Goal: Book appointment/travel/reservation

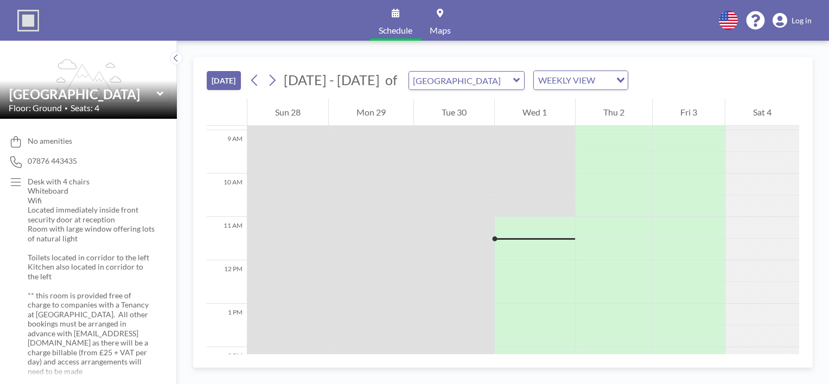
scroll to position [380, 0]
click at [253, 75] on icon at bounding box center [255, 80] width 10 height 16
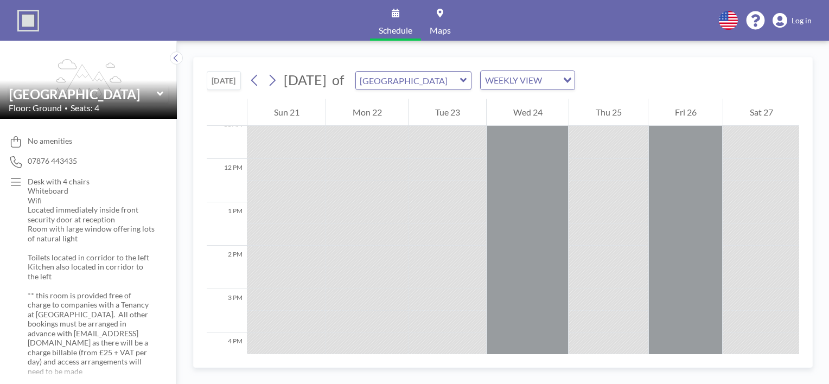
scroll to position [488, 0]
click at [273, 78] on icon at bounding box center [272, 80] width 10 height 16
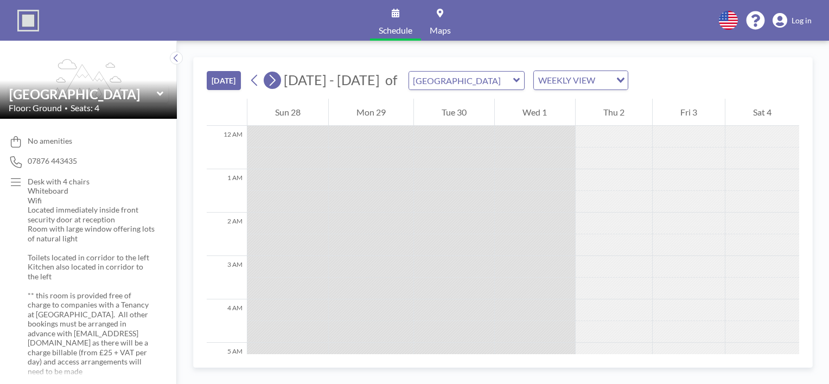
click at [273, 78] on icon at bounding box center [272, 80] width 10 height 16
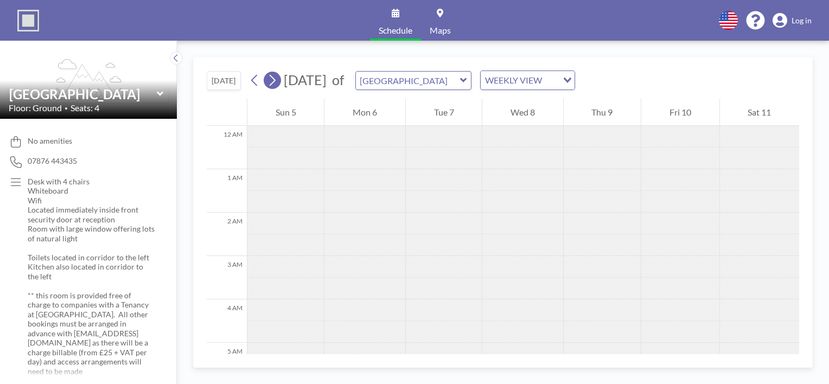
click at [273, 78] on icon at bounding box center [272, 80] width 10 height 16
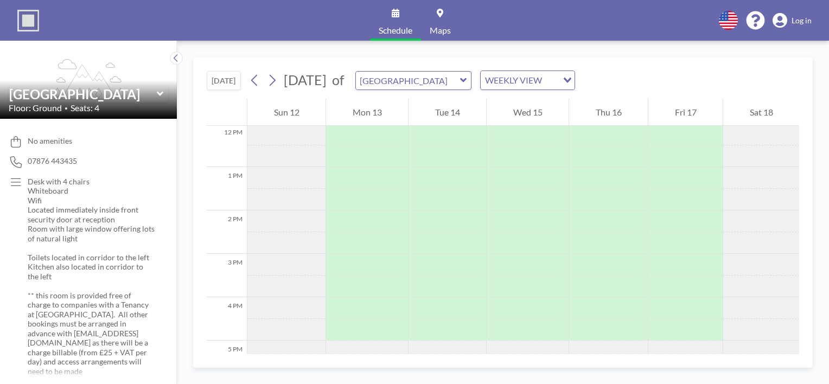
scroll to position [543, 0]
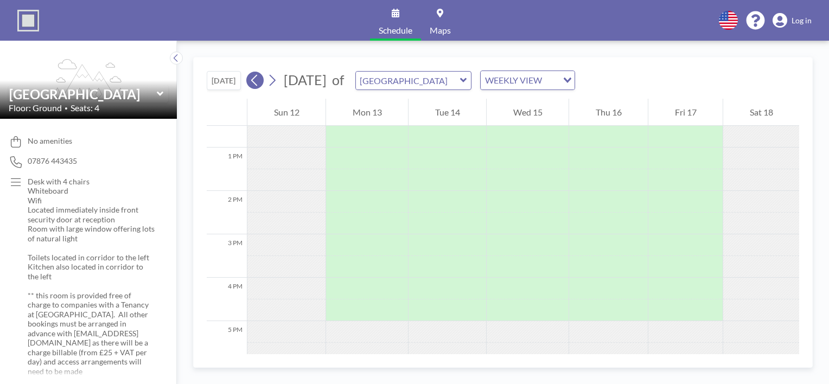
click at [260, 84] on icon at bounding box center [255, 80] width 10 height 16
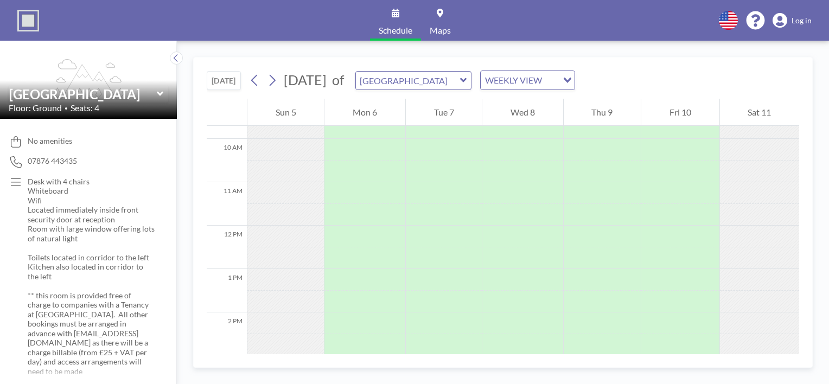
scroll to position [434, 0]
click at [263, 83] on button at bounding box center [254, 80] width 17 height 17
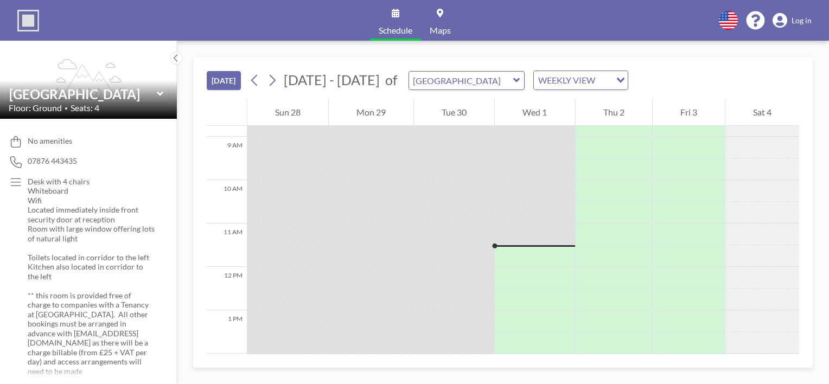
scroll to position [488, 0]
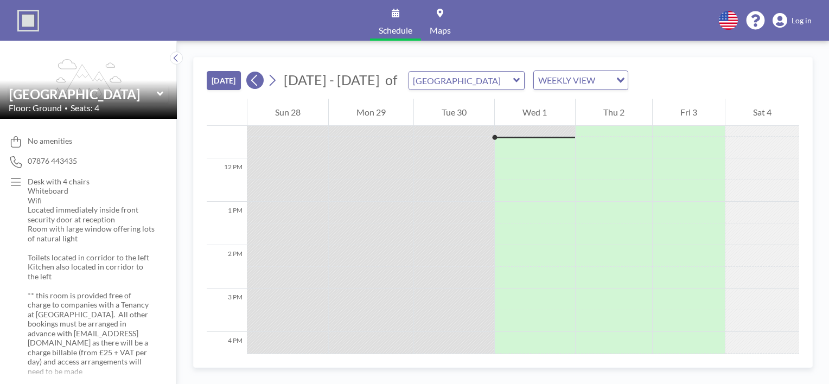
click at [256, 82] on icon at bounding box center [254, 80] width 6 height 11
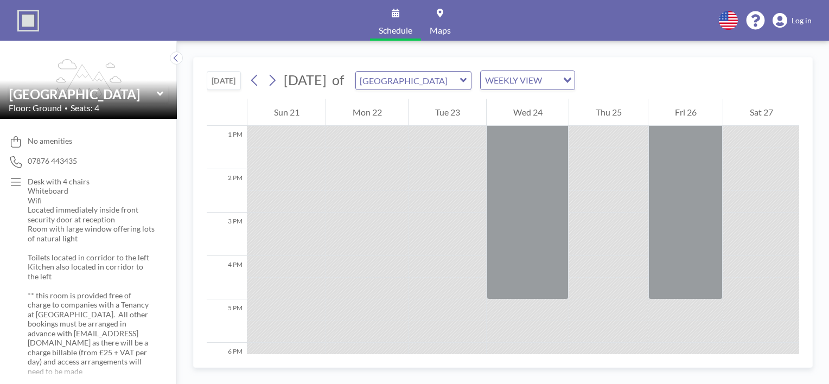
scroll to position [597, 0]
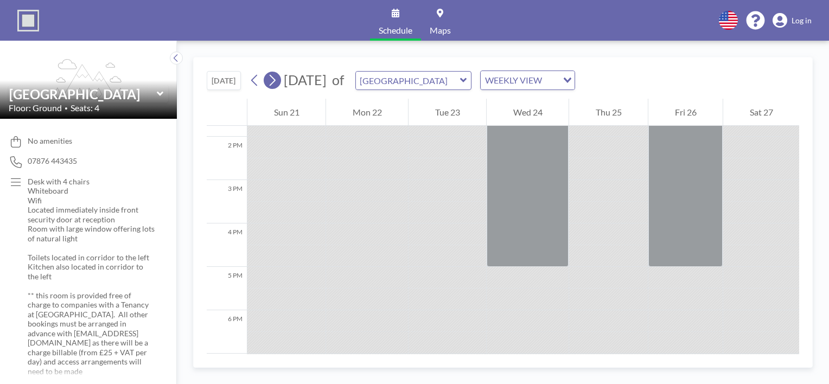
click at [276, 82] on icon at bounding box center [272, 80] width 10 height 16
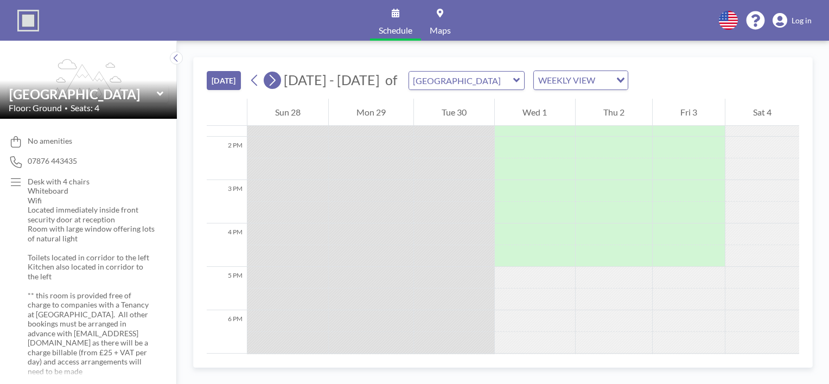
click at [274, 82] on icon at bounding box center [273, 80] width 6 height 11
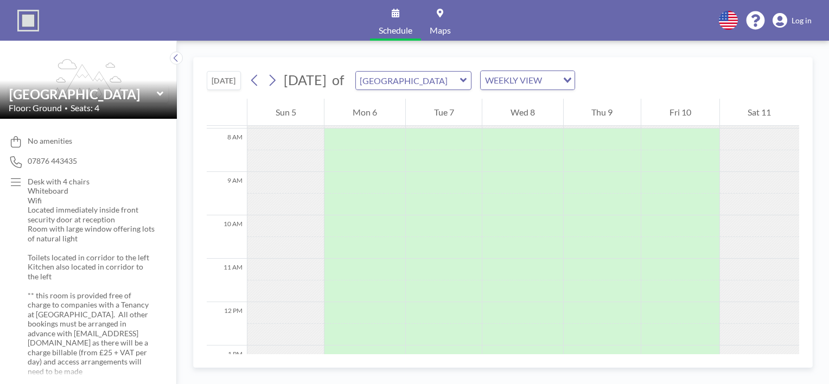
scroll to position [488, 0]
click at [271, 78] on icon at bounding box center [272, 80] width 10 height 16
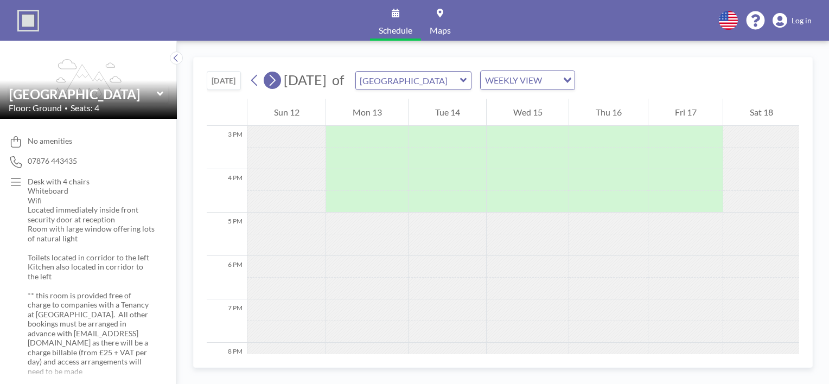
click at [273, 76] on icon at bounding box center [273, 80] width 6 height 11
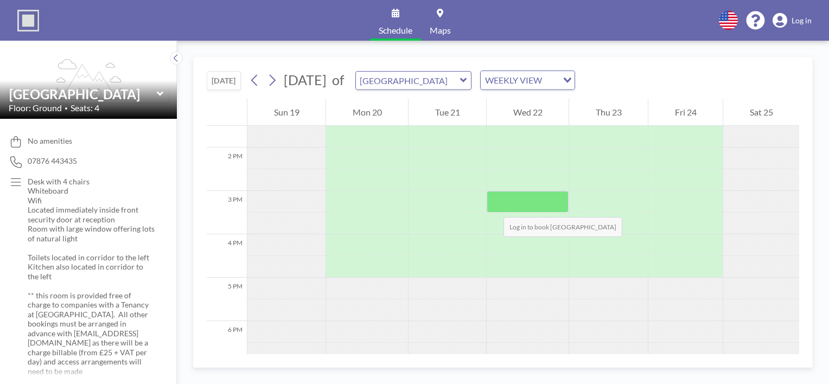
scroll to position [597, 0]
